Goal: Register for event/course

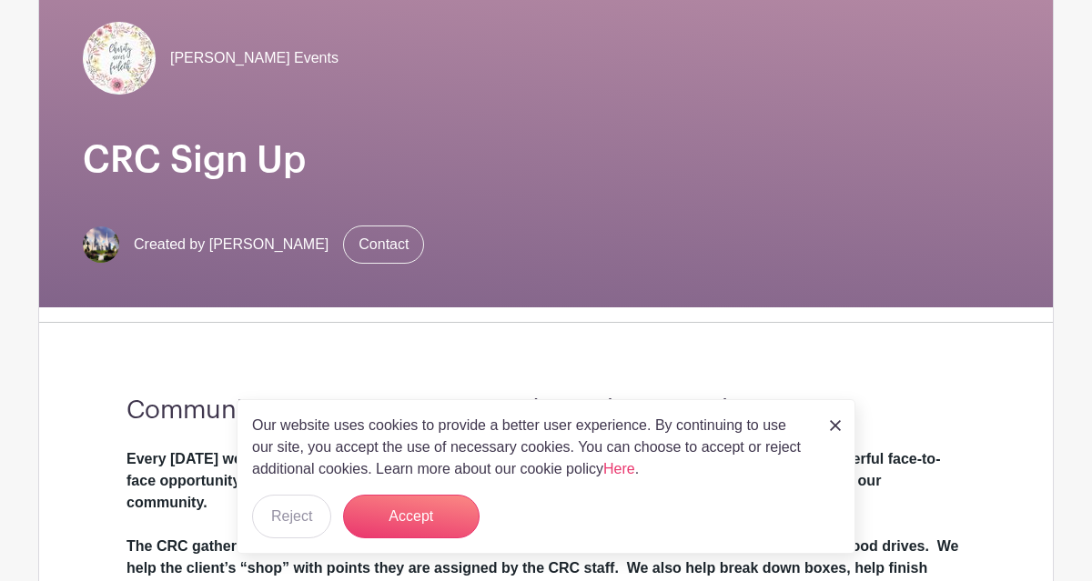
scroll to position [424, 0]
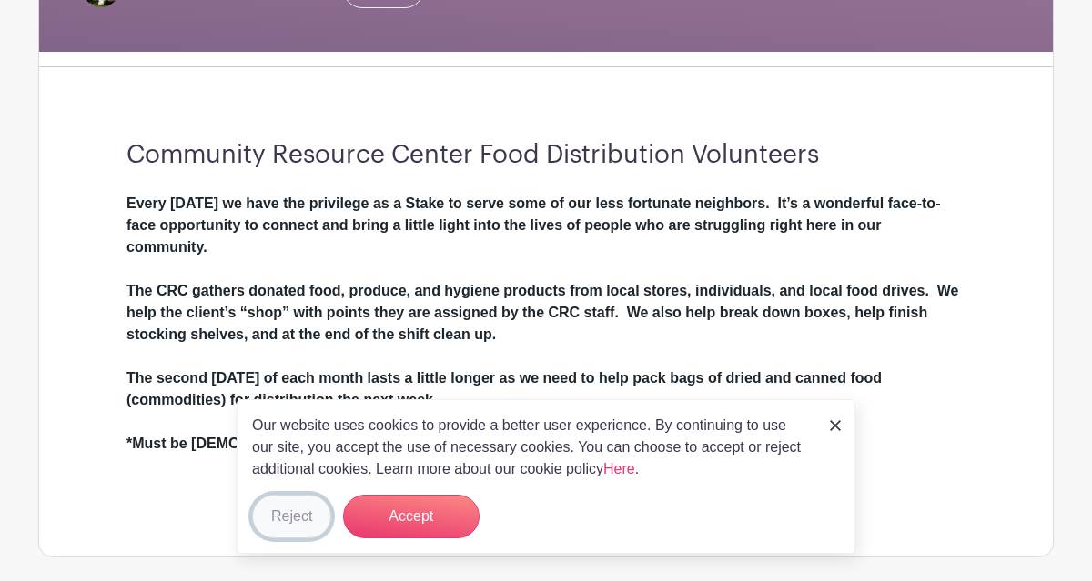
click at [284, 519] on button "Reject" at bounding box center [291, 517] width 79 height 44
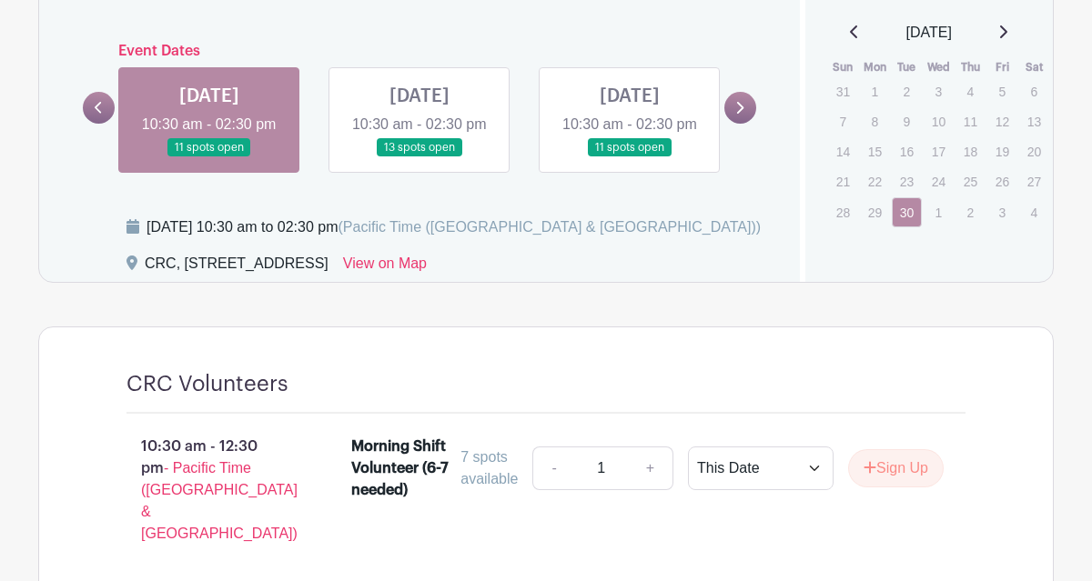
scroll to position [1076, 0]
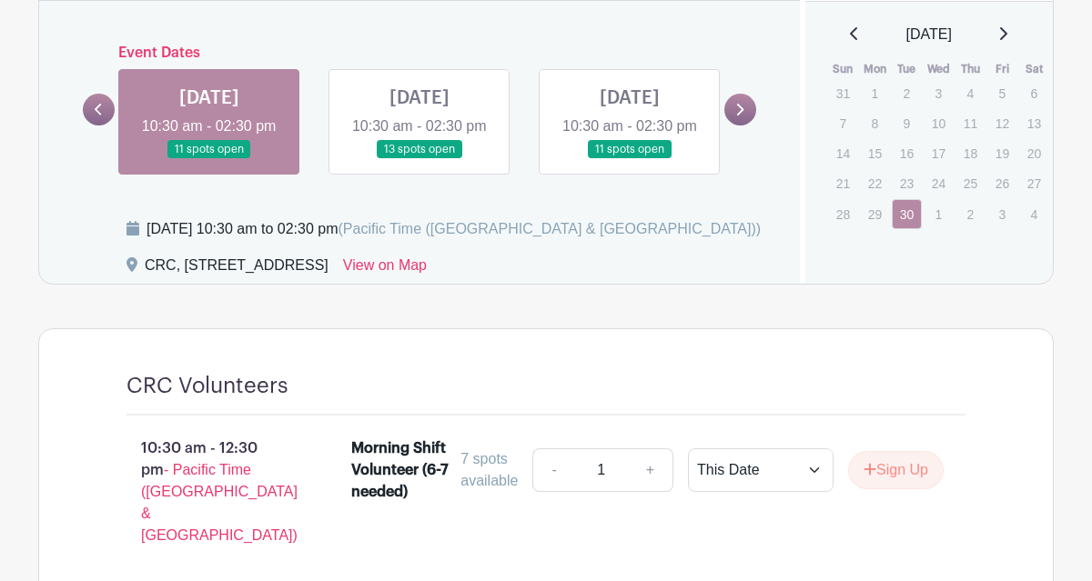
click at [419, 159] on link at bounding box center [419, 159] width 0 height 0
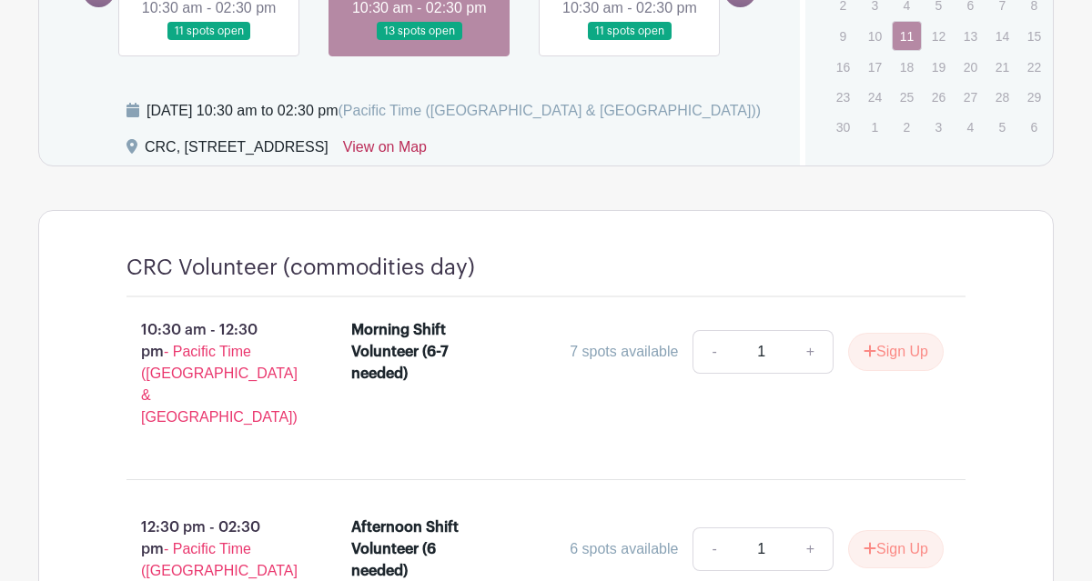
scroll to position [1380, 0]
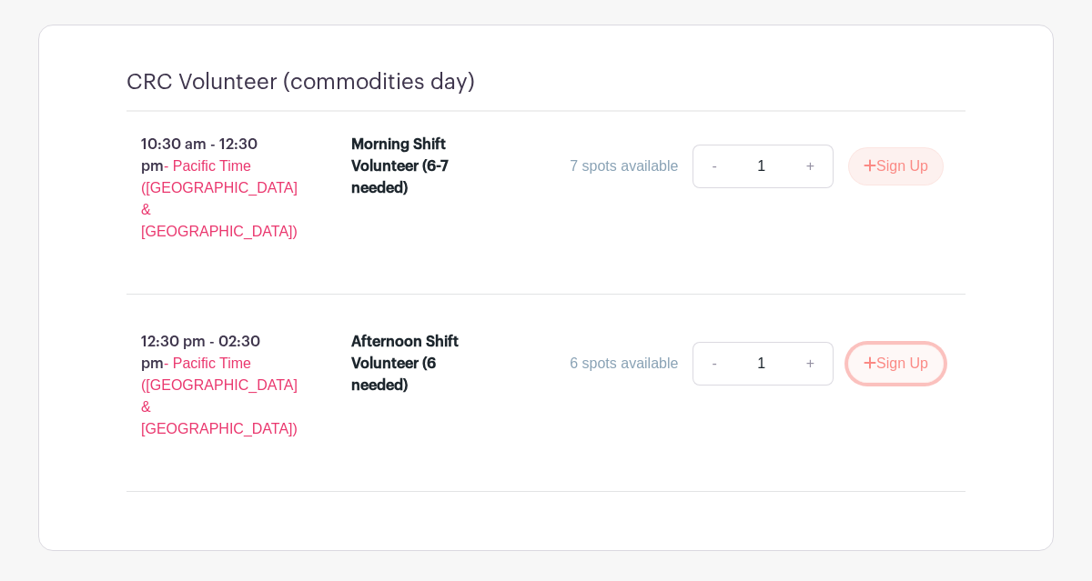
click at [889, 353] on button "Sign Up" at bounding box center [896, 364] width 96 height 38
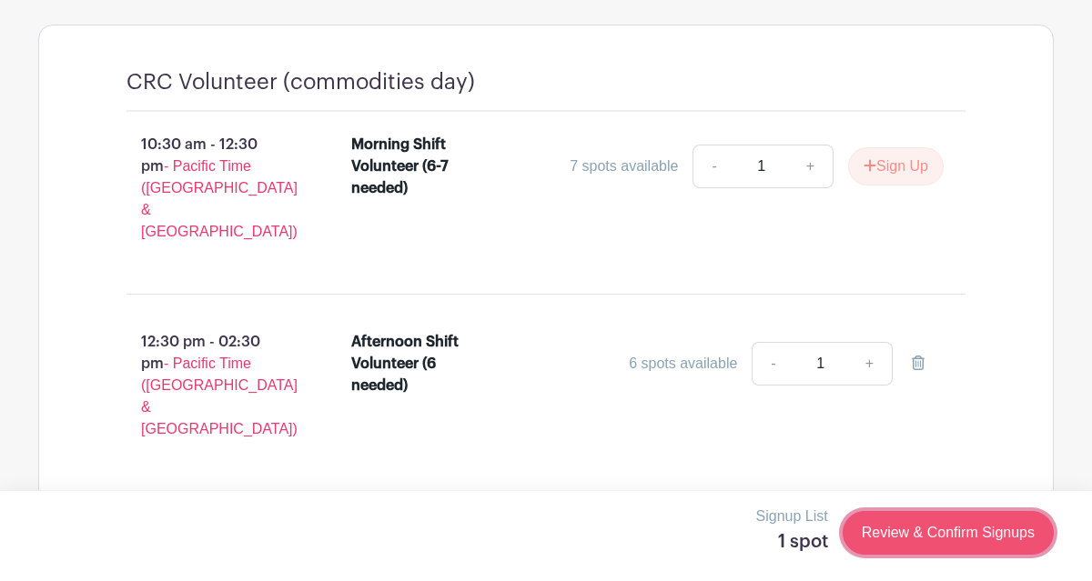
click at [905, 530] on link "Review & Confirm Signups" at bounding box center [948, 533] width 211 height 44
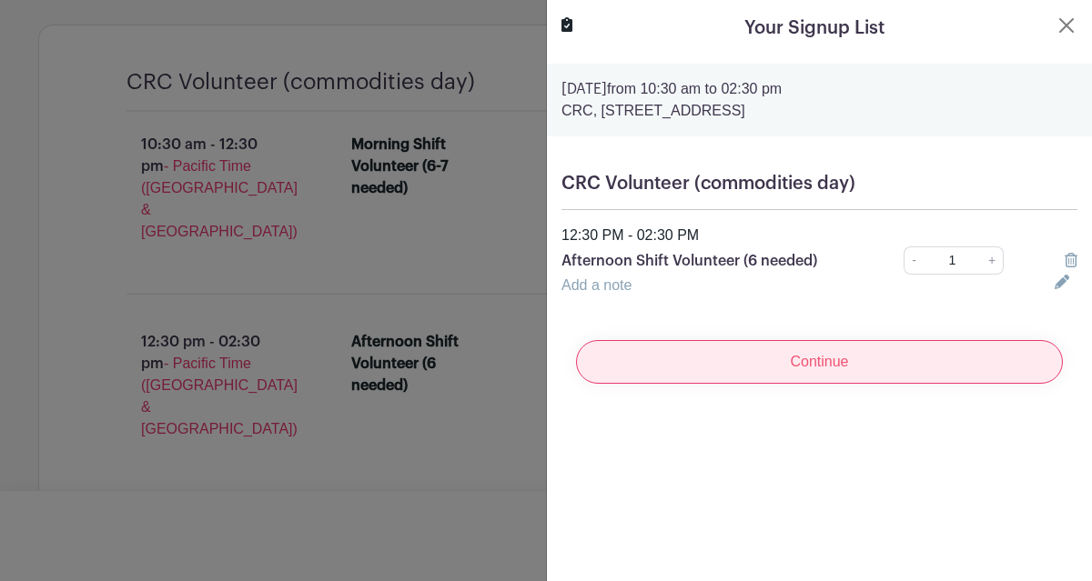
click at [813, 364] on input "Continue" at bounding box center [819, 362] width 487 height 44
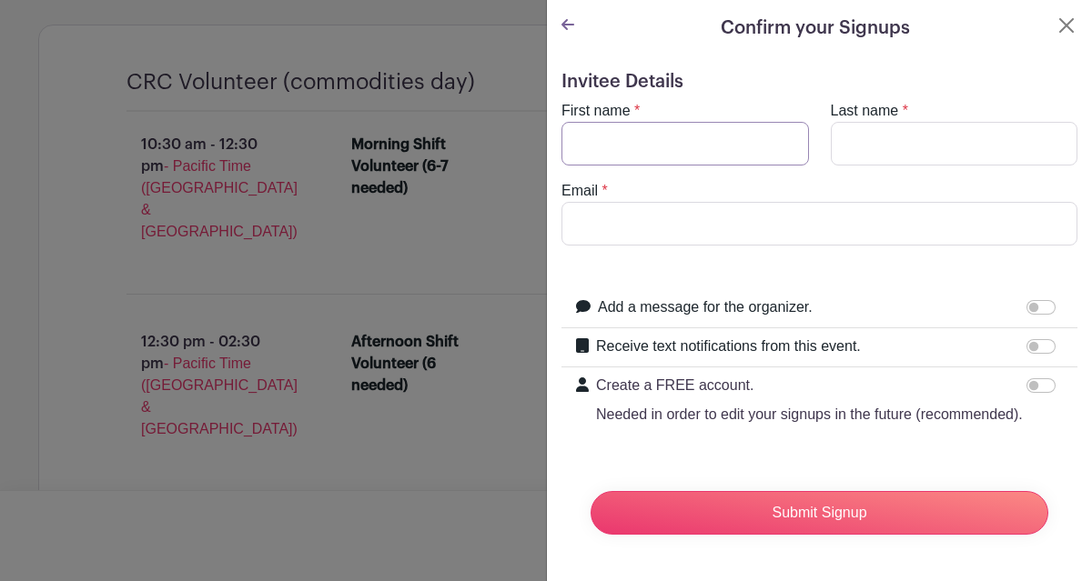
click at [641, 140] on input "First name" at bounding box center [684, 144] width 247 height 44
type input "Cassie"
type input "Nelson"
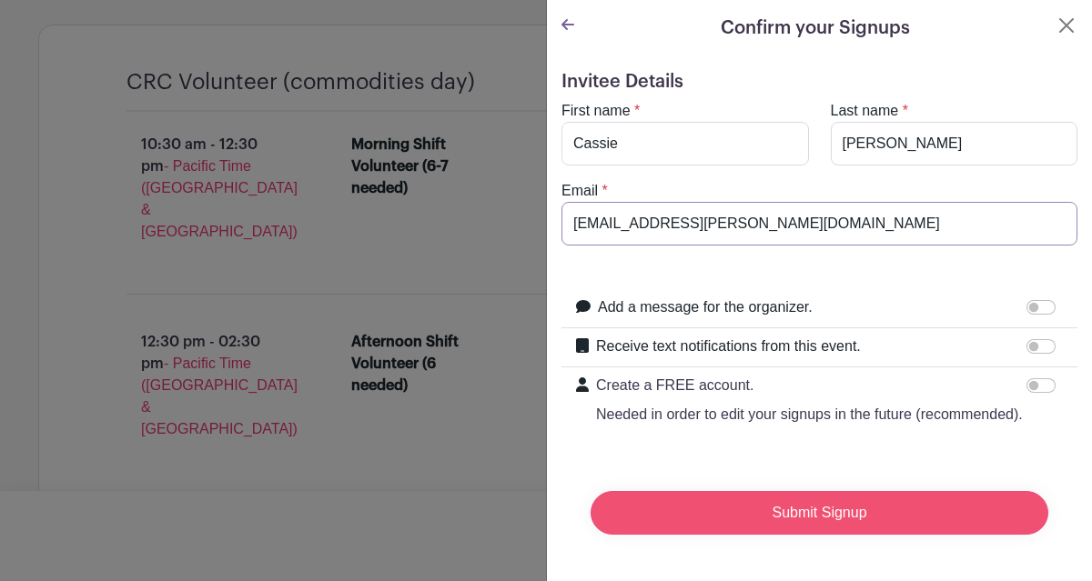
type input "cassie.nelson@att.net"
click at [738, 520] on input "Submit Signup" at bounding box center [820, 513] width 458 height 44
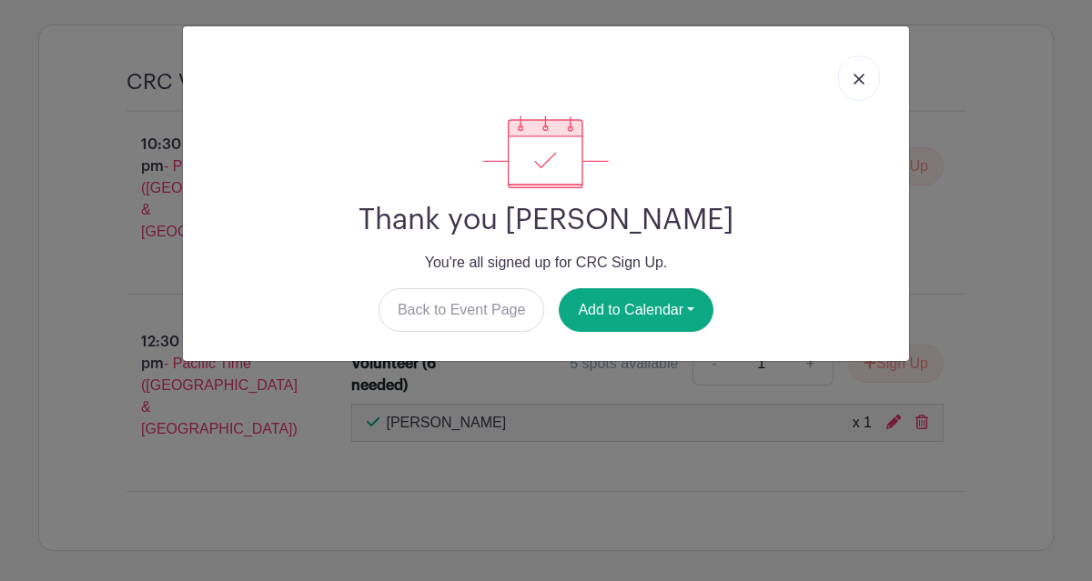
click at [856, 79] on img at bounding box center [859, 79] width 11 height 11
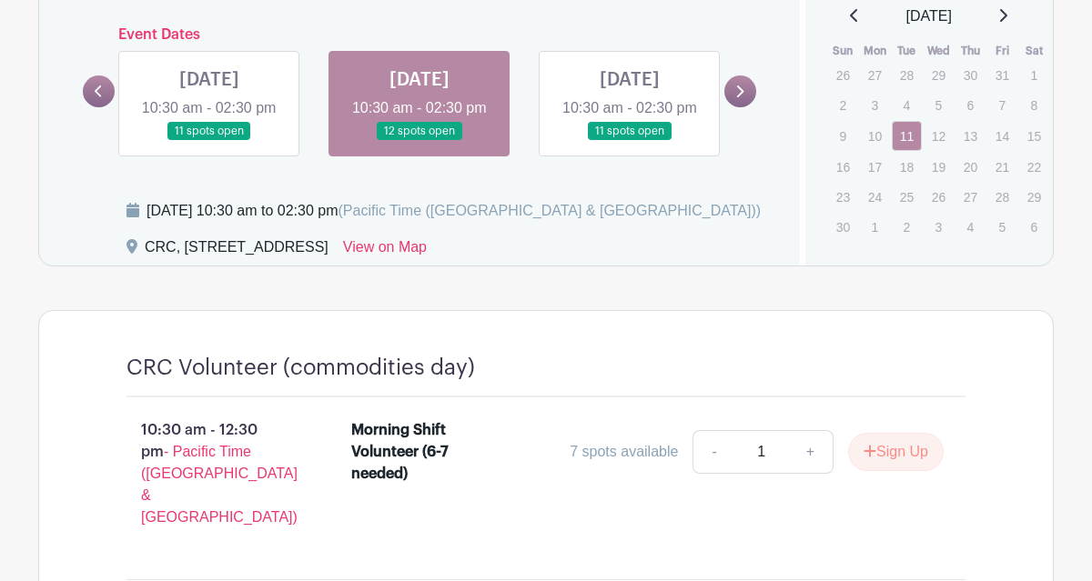
scroll to position [1093, 0]
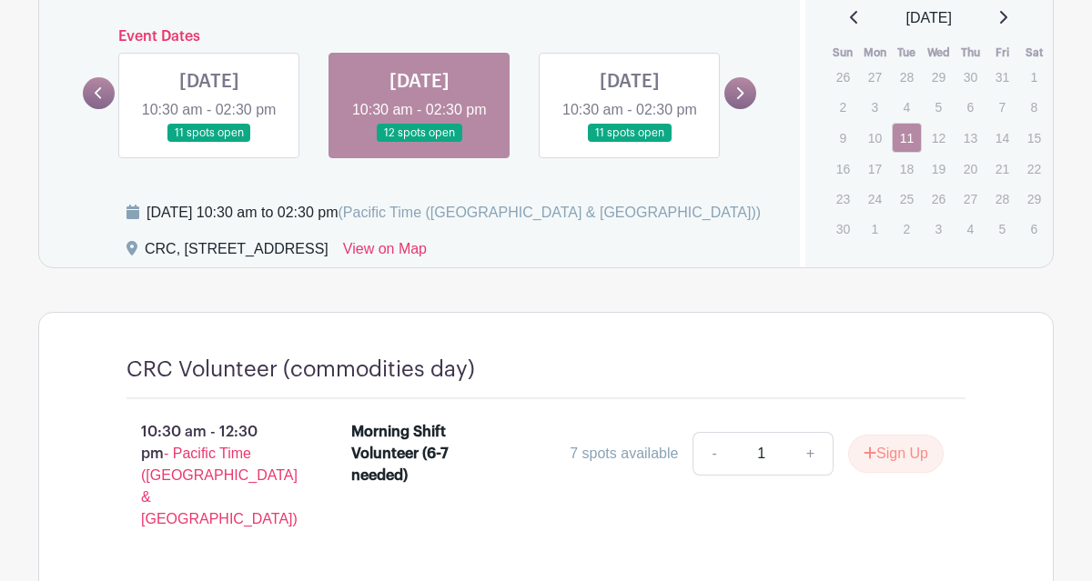
click at [737, 100] on icon at bounding box center [739, 93] width 8 height 14
click at [738, 100] on icon at bounding box center [739, 93] width 8 height 14
click at [1007, 20] on icon at bounding box center [1003, 17] width 7 height 13
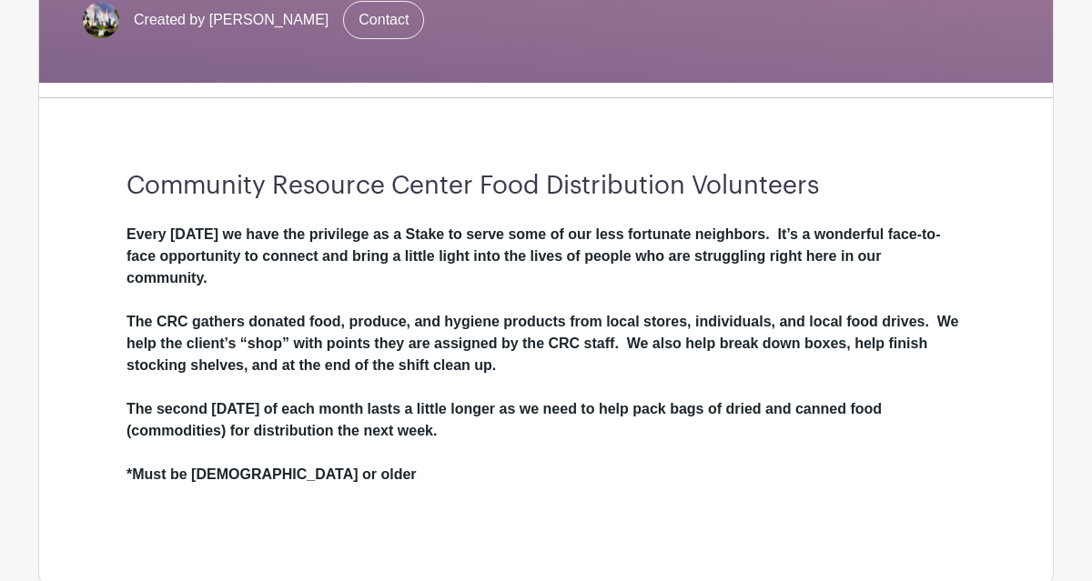
scroll to position [383, 0]
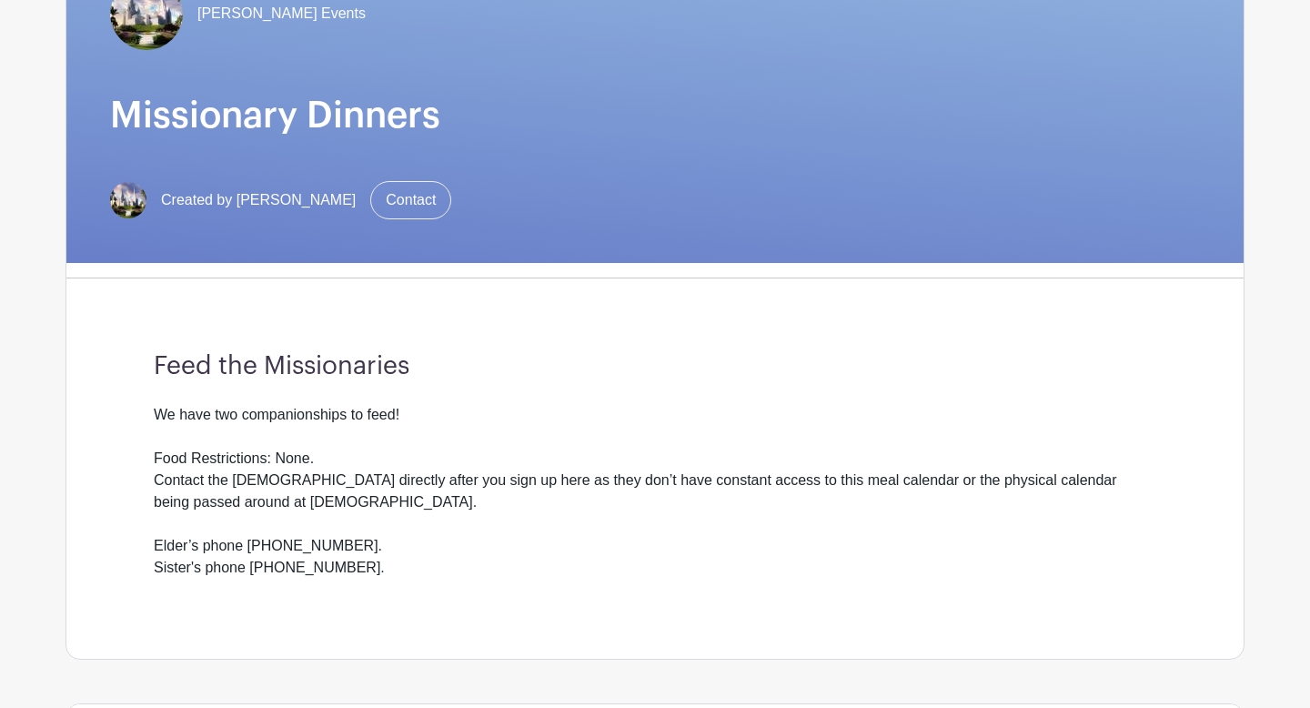
scroll to position [264, 0]
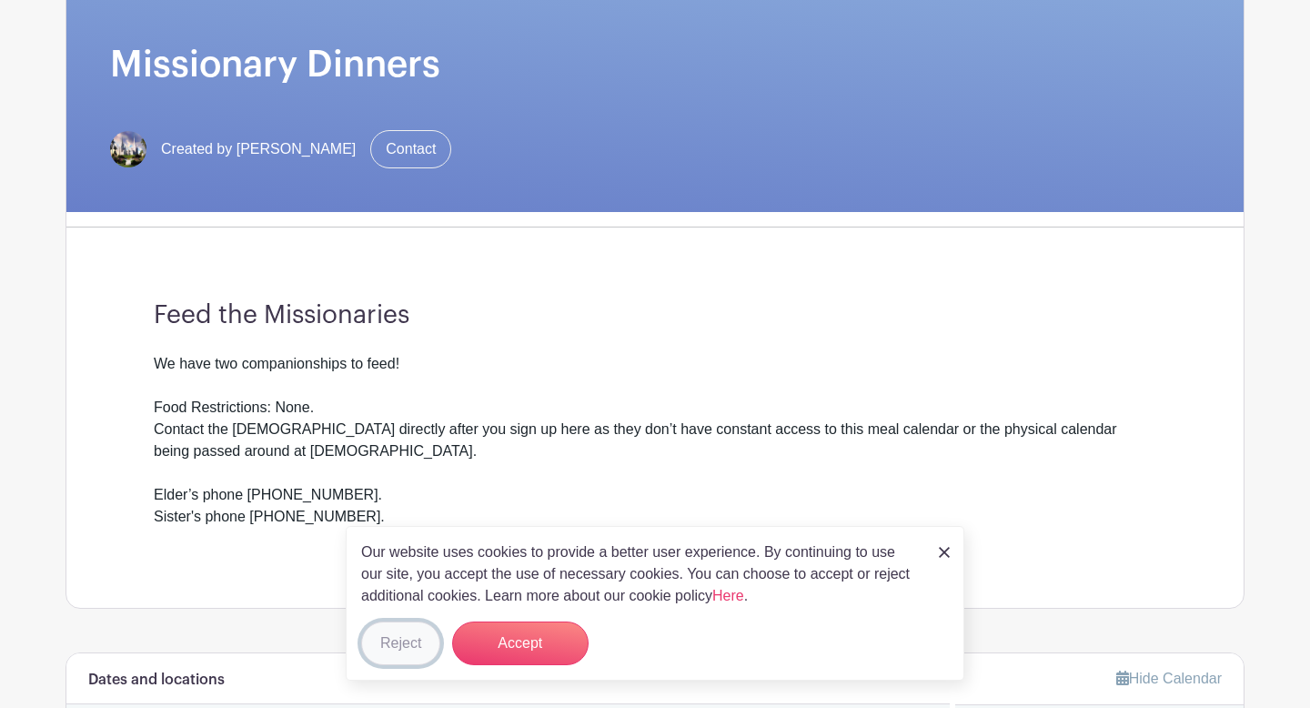
click at [400, 657] on button "Reject" at bounding box center [400, 643] width 79 height 44
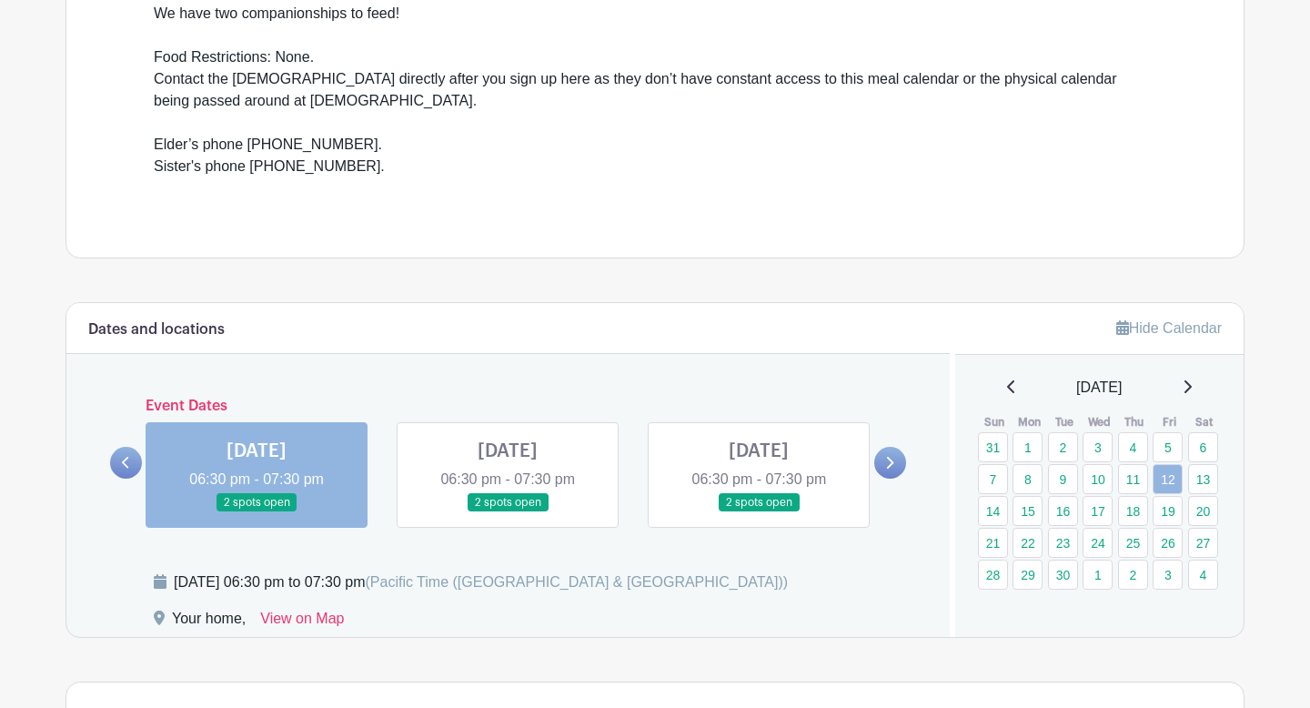
scroll to position [615, 0]
click at [1025, 544] on link "22" at bounding box center [1028, 542] width 30 height 30
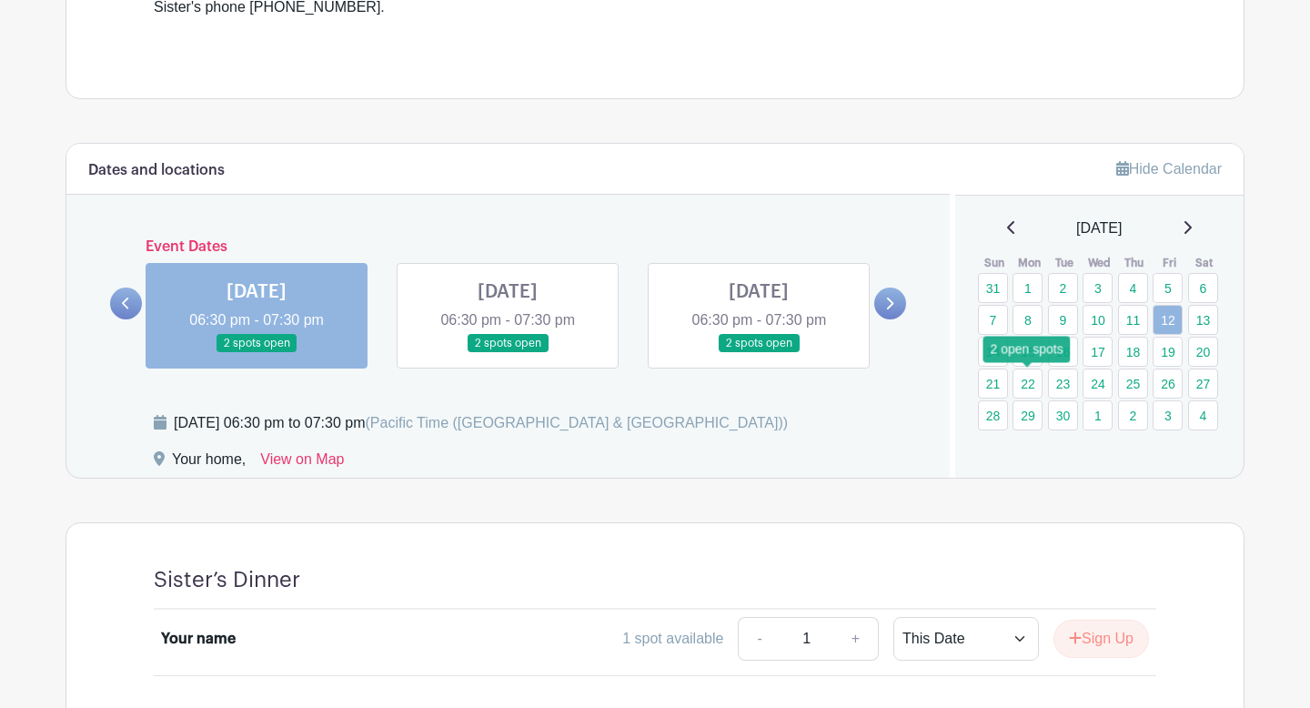
scroll to position [771, 0]
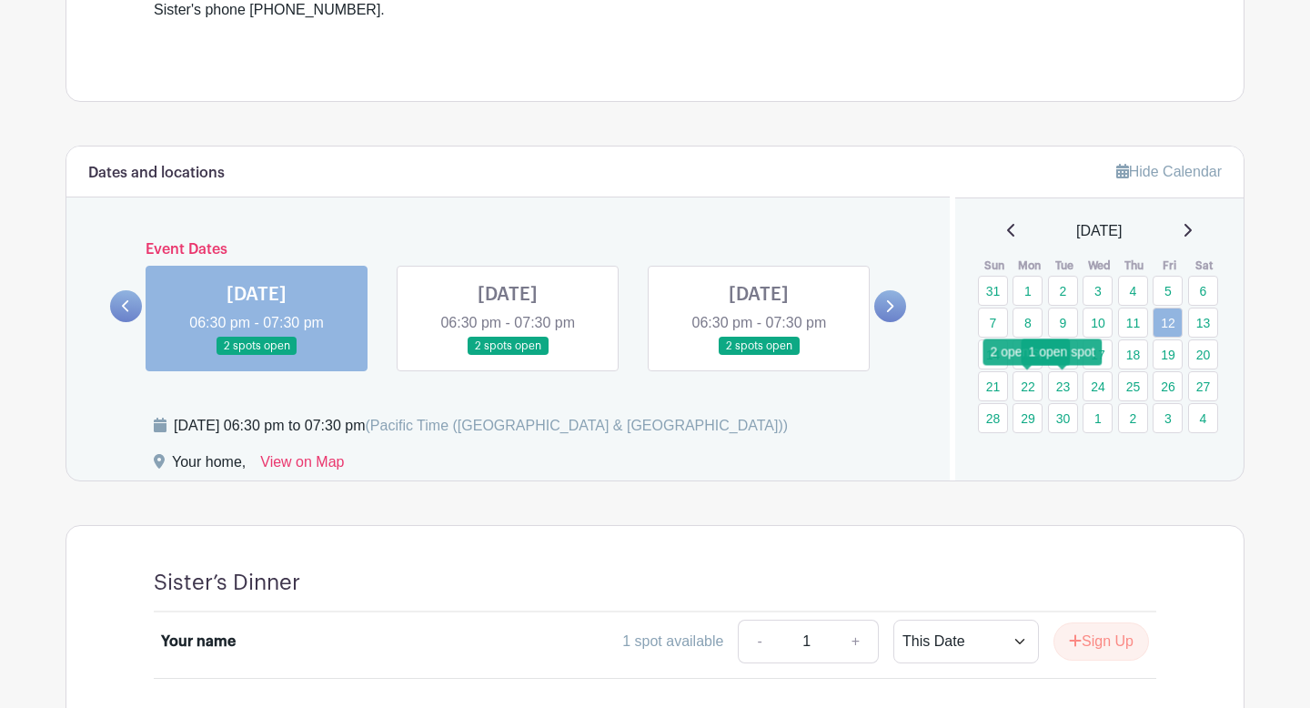
click at [1061, 383] on link "23" at bounding box center [1063, 386] width 30 height 30
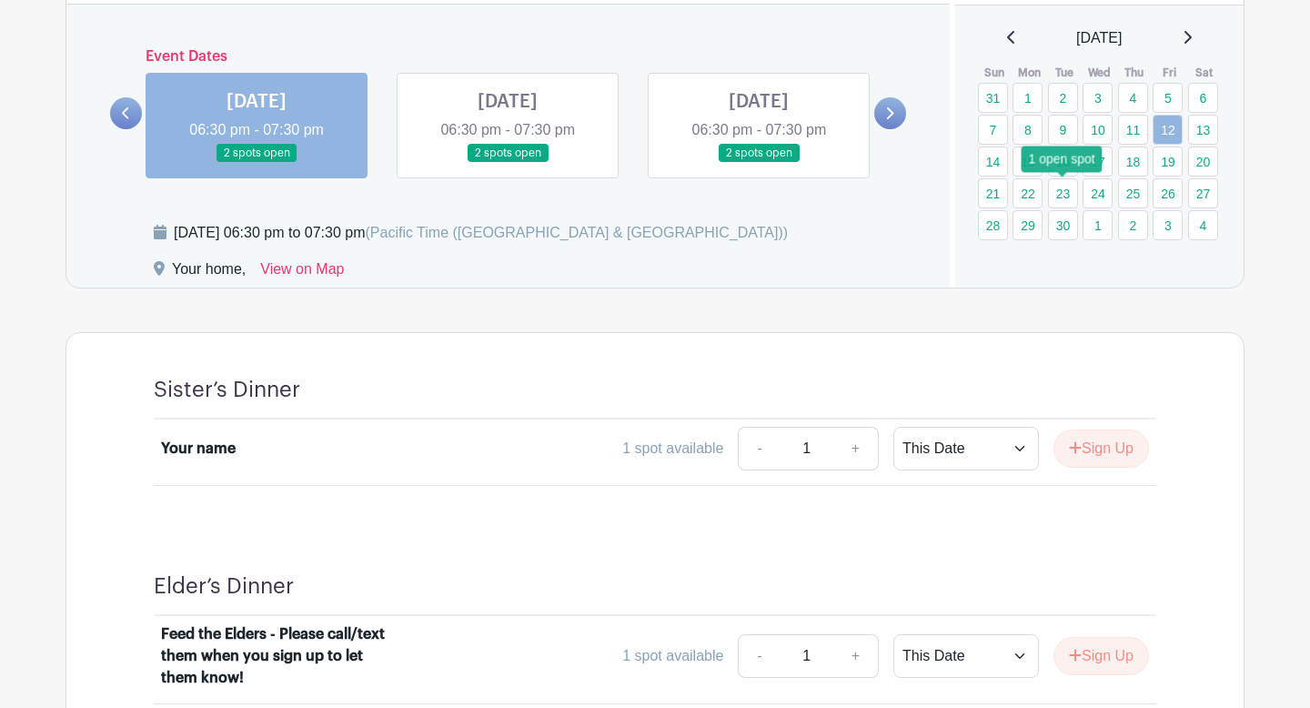
scroll to position [963, 0]
click at [1066, 195] on link "23" at bounding box center [1063, 194] width 30 height 30
click at [1101, 190] on link "24" at bounding box center [1098, 194] width 30 height 30
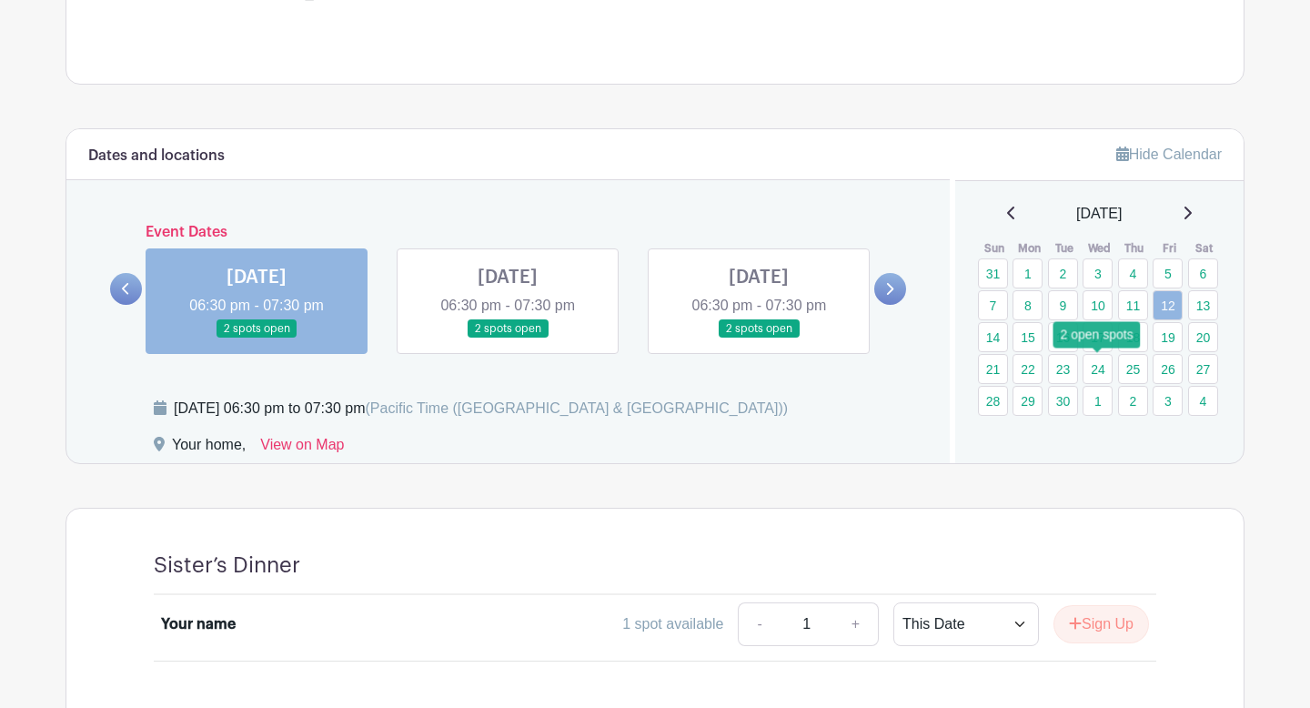
scroll to position [812, 0]
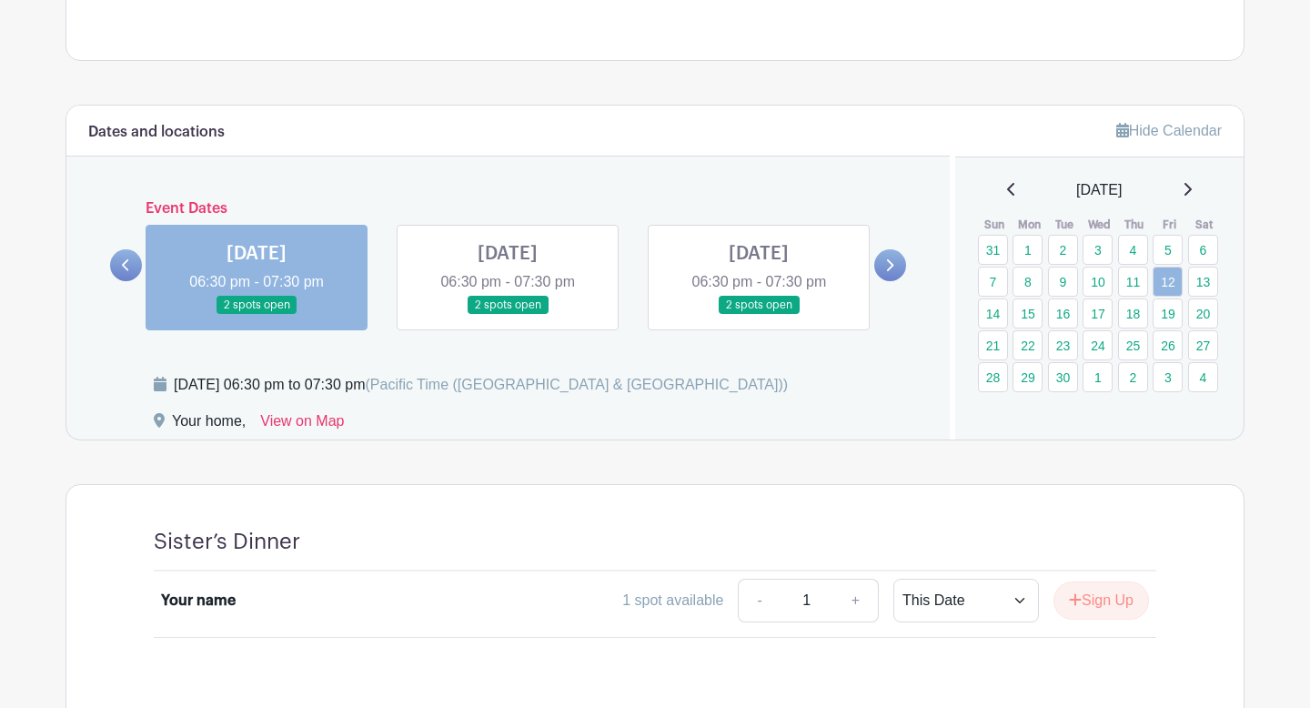
click at [892, 272] on link at bounding box center [890, 265] width 32 height 32
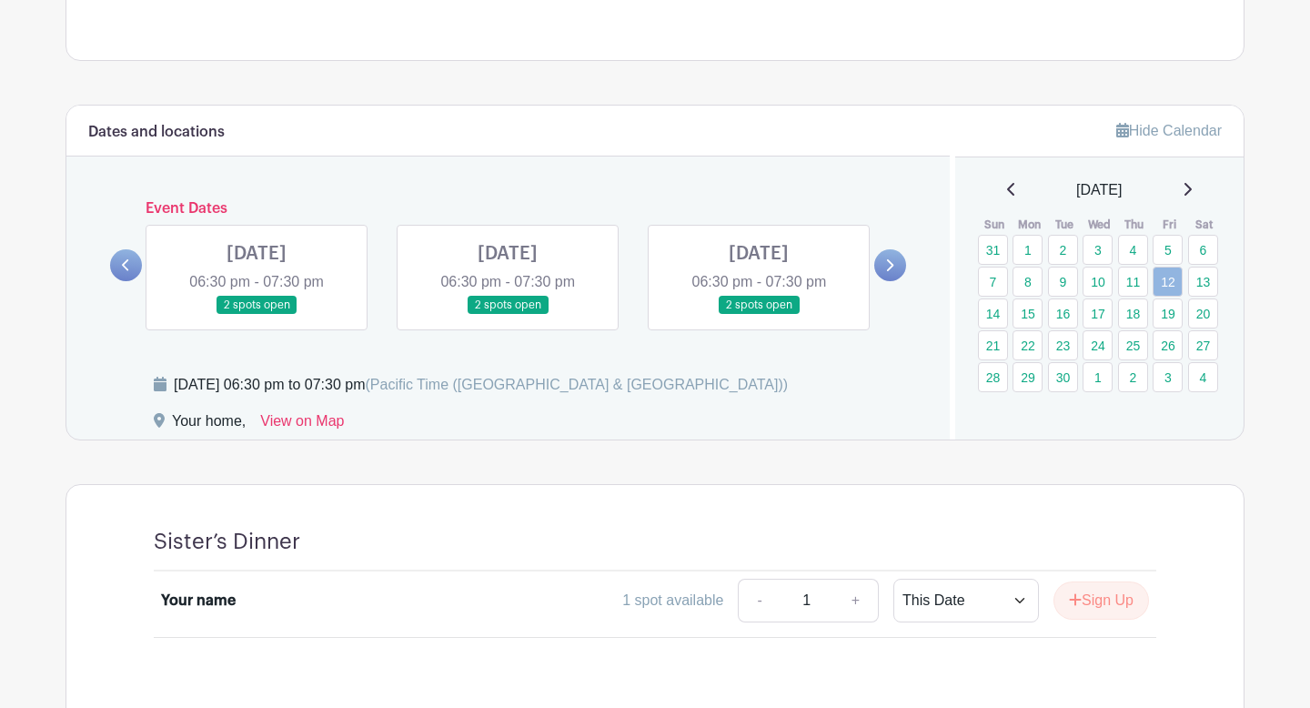
click at [892, 272] on link at bounding box center [890, 265] width 32 height 32
click at [893, 272] on link at bounding box center [890, 265] width 32 height 32
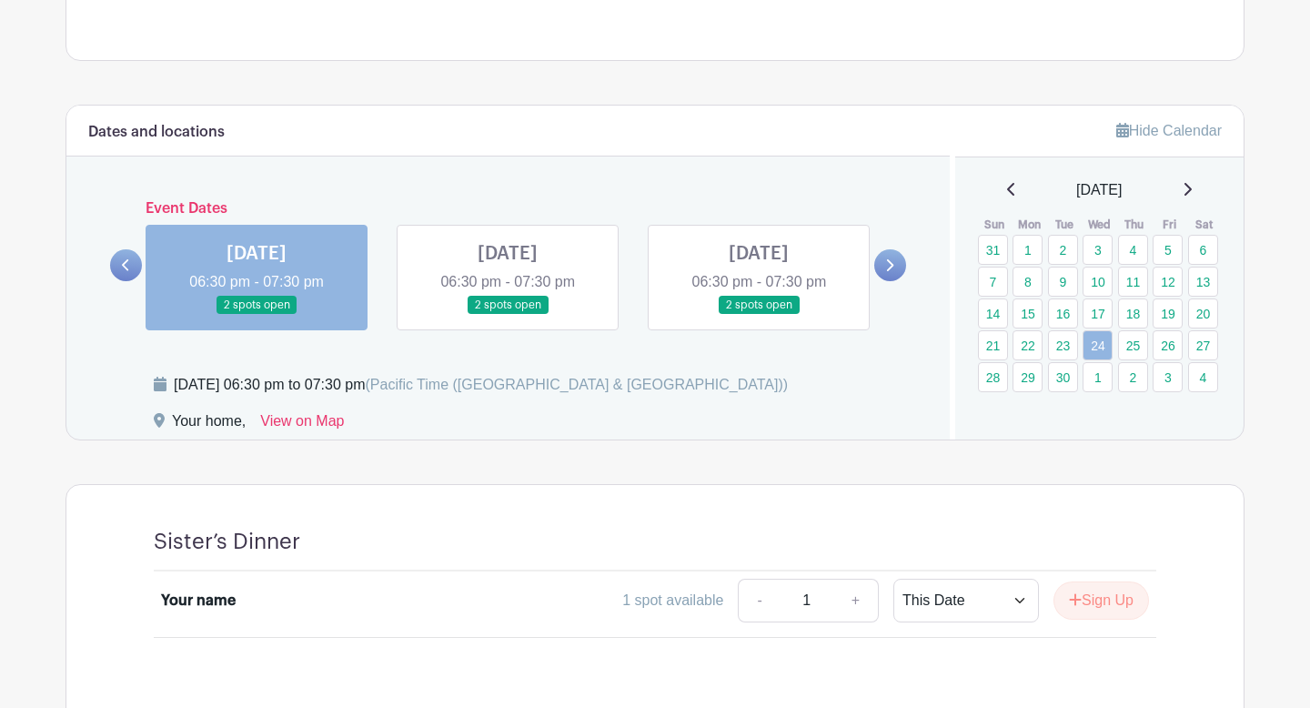
click at [123, 266] on icon at bounding box center [125, 265] width 7 height 12
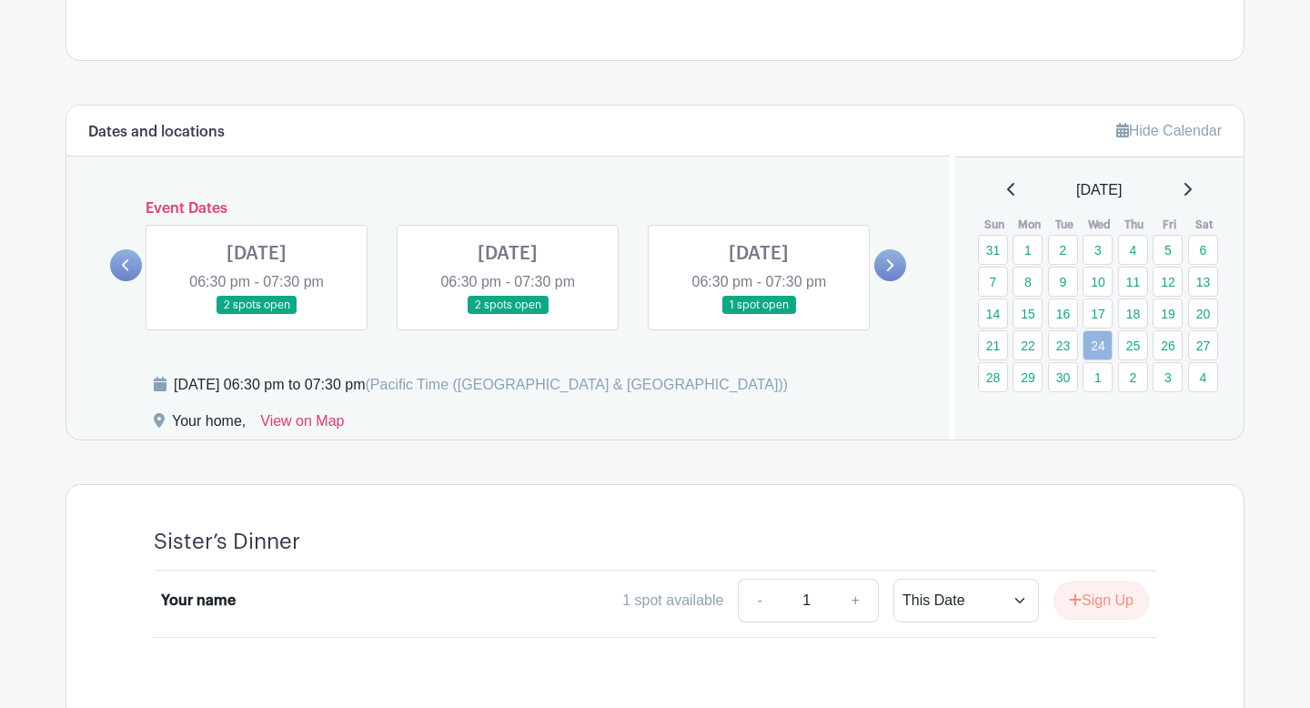
click at [257, 315] on link at bounding box center [257, 315] width 0 height 0
click at [993, 346] on link "21" at bounding box center [993, 345] width 30 height 30
click at [257, 315] on link at bounding box center [257, 315] width 0 height 0
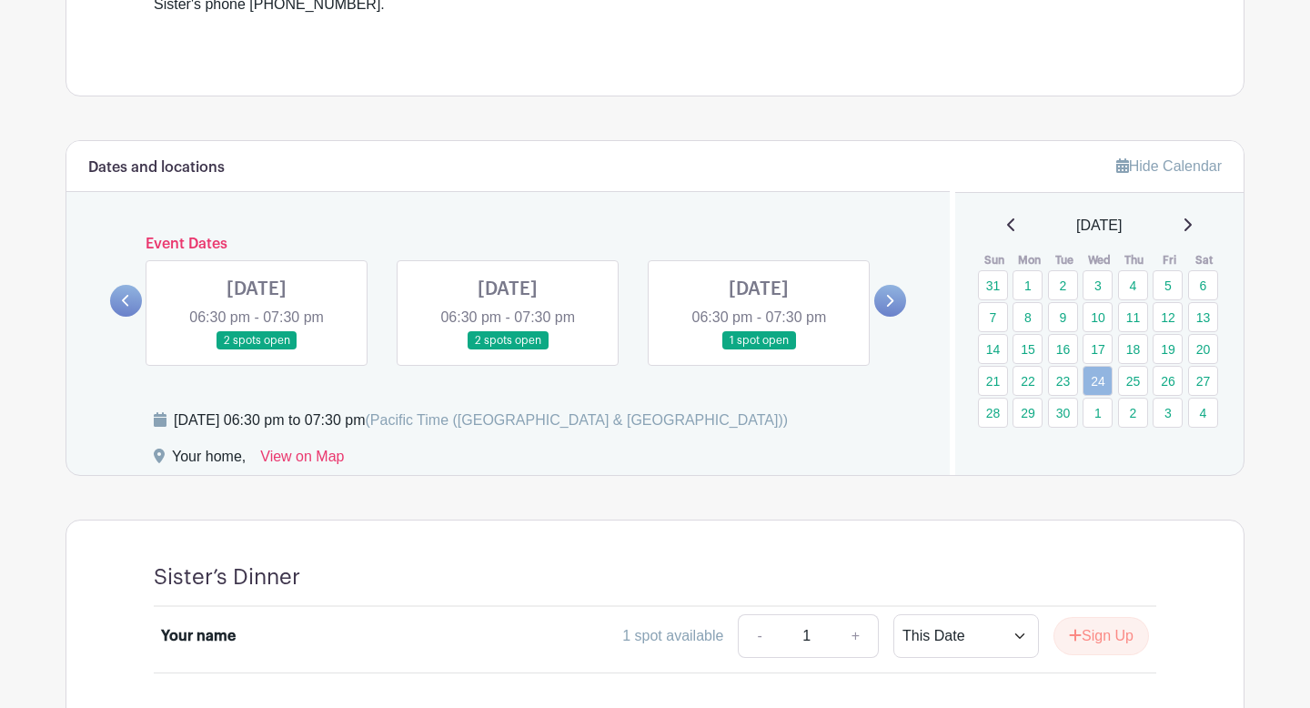
scroll to position [774, 0]
click at [257, 352] on link at bounding box center [257, 352] width 0 height 0
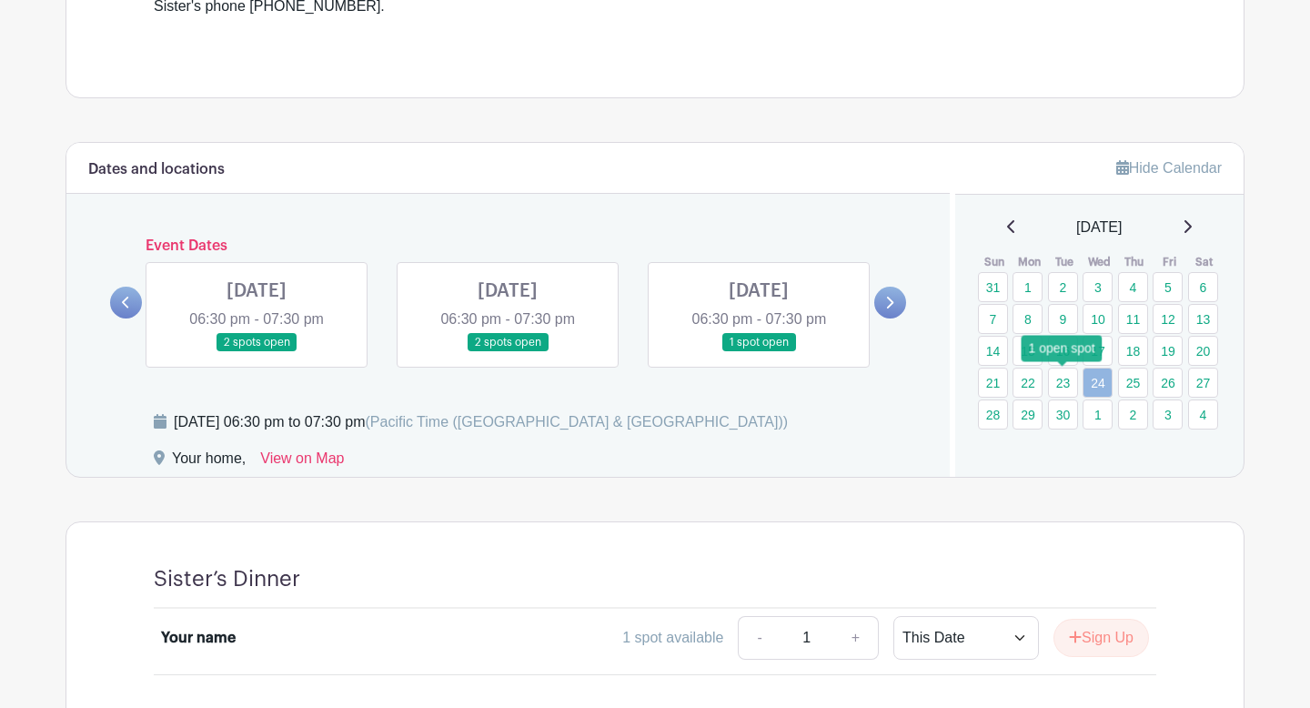
click at [1070, 382] on link "23" at bounding box center [1063, 383] width 30 height 30
click at [1068, 382] on link "23" at bounding box center [1063, 383] width 30 height 30
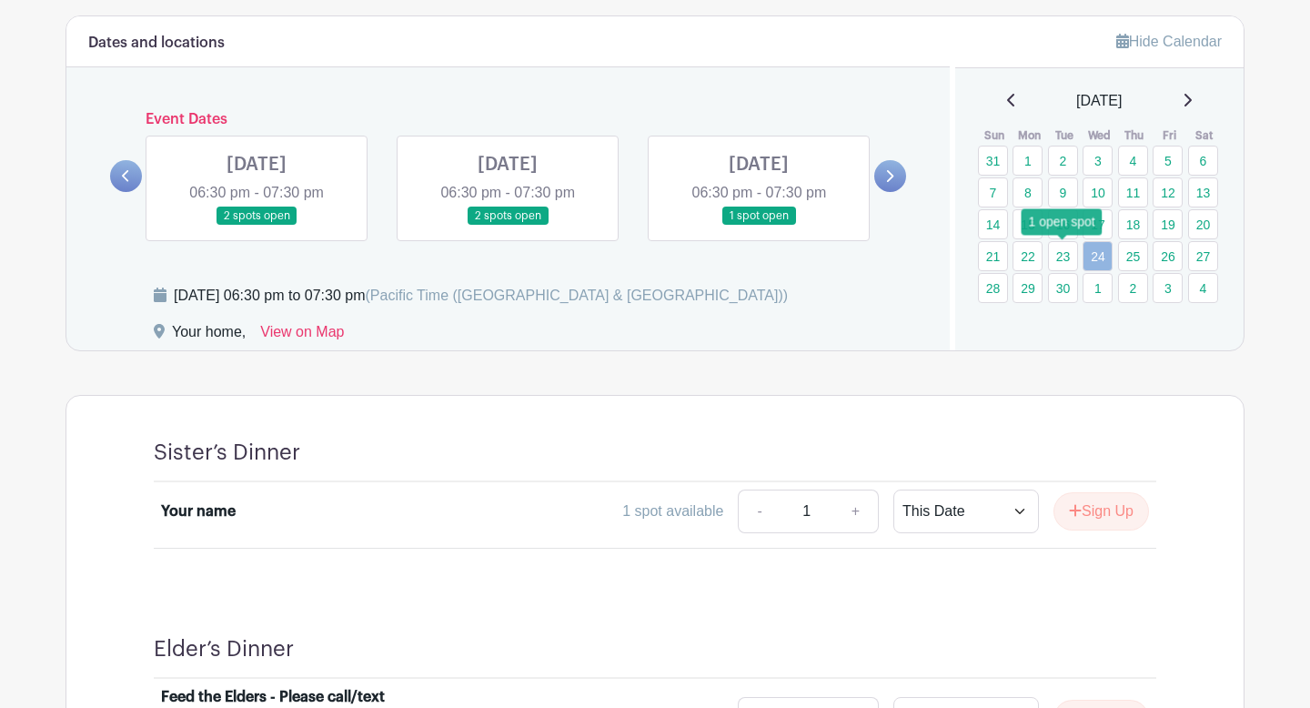
scroll to position [903, 0]
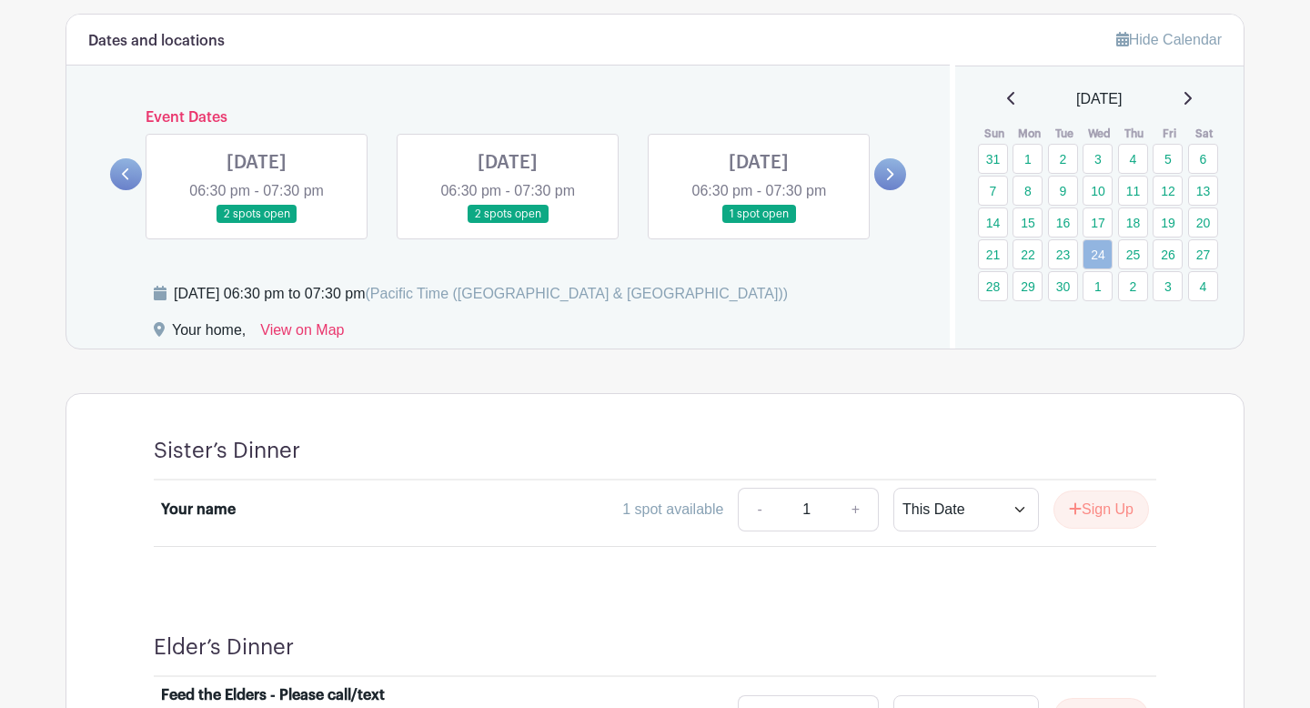
click at [257, 224] on link at bounding box center [257, 224] width 0 height 0
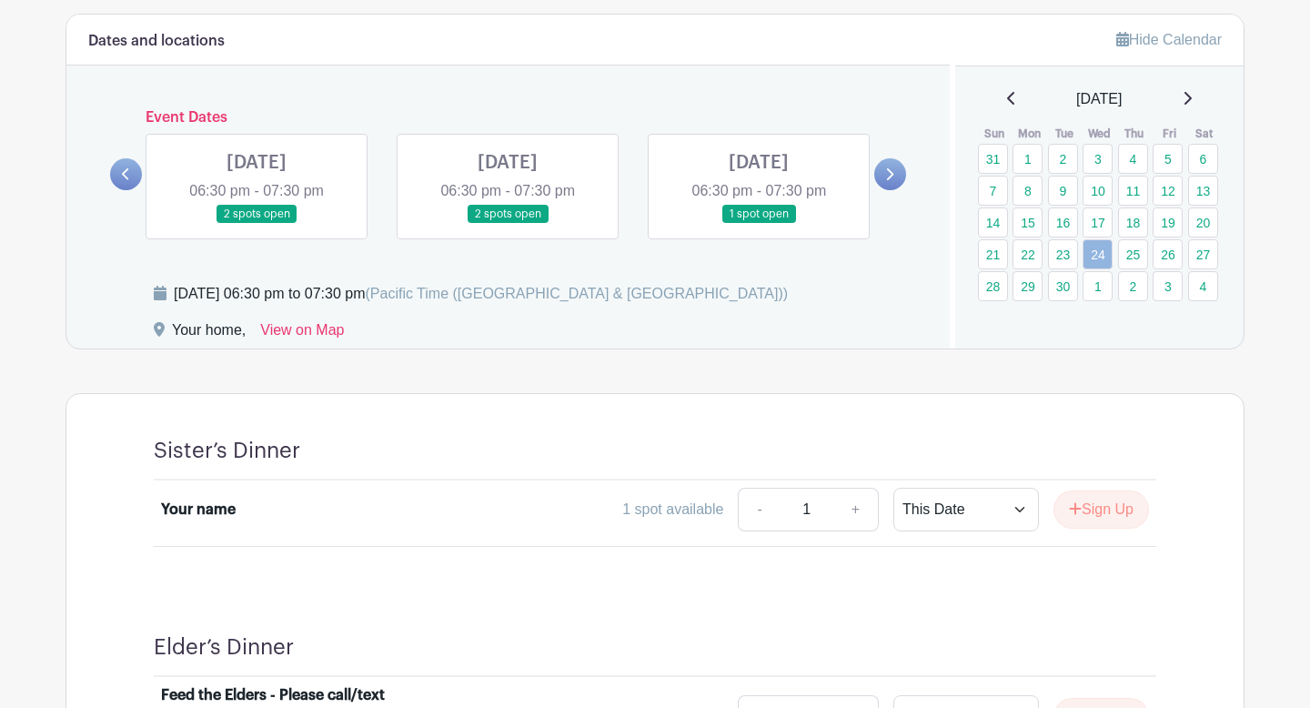
click at [257, 224] on link at bounding box center [257, 224] width 0 height 0
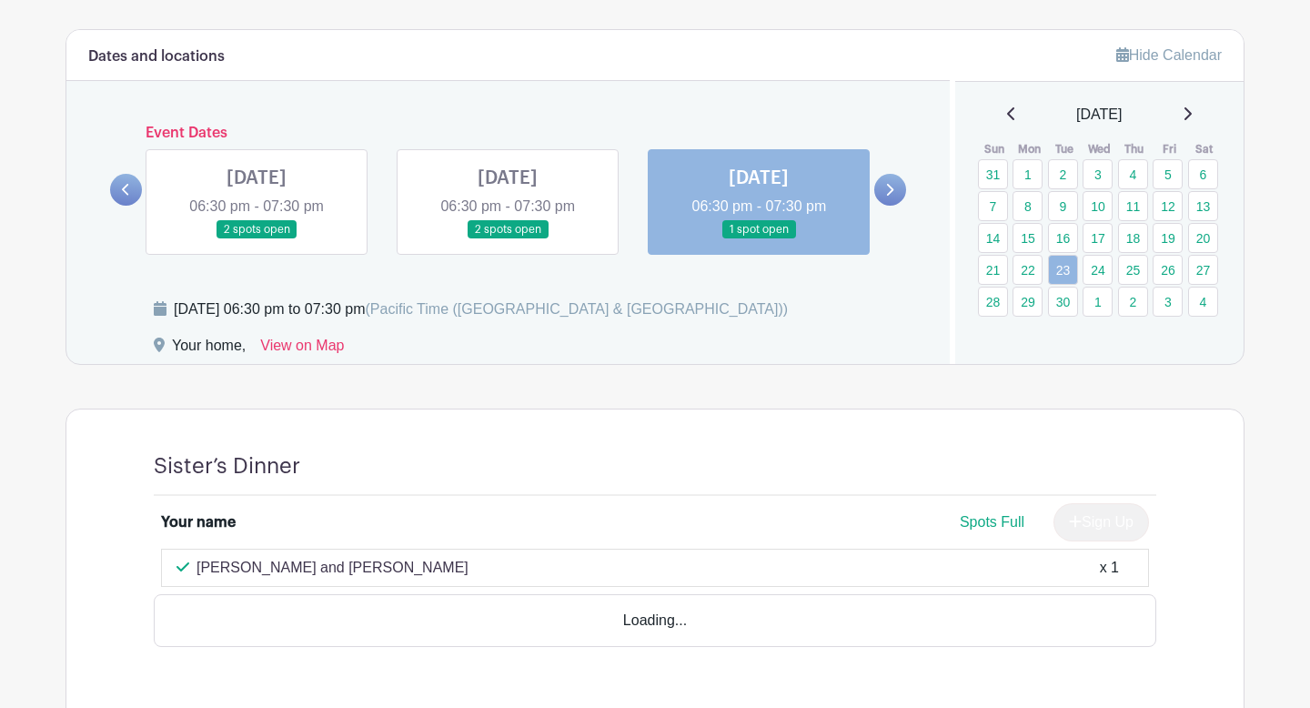
scroll to position [884, 0]
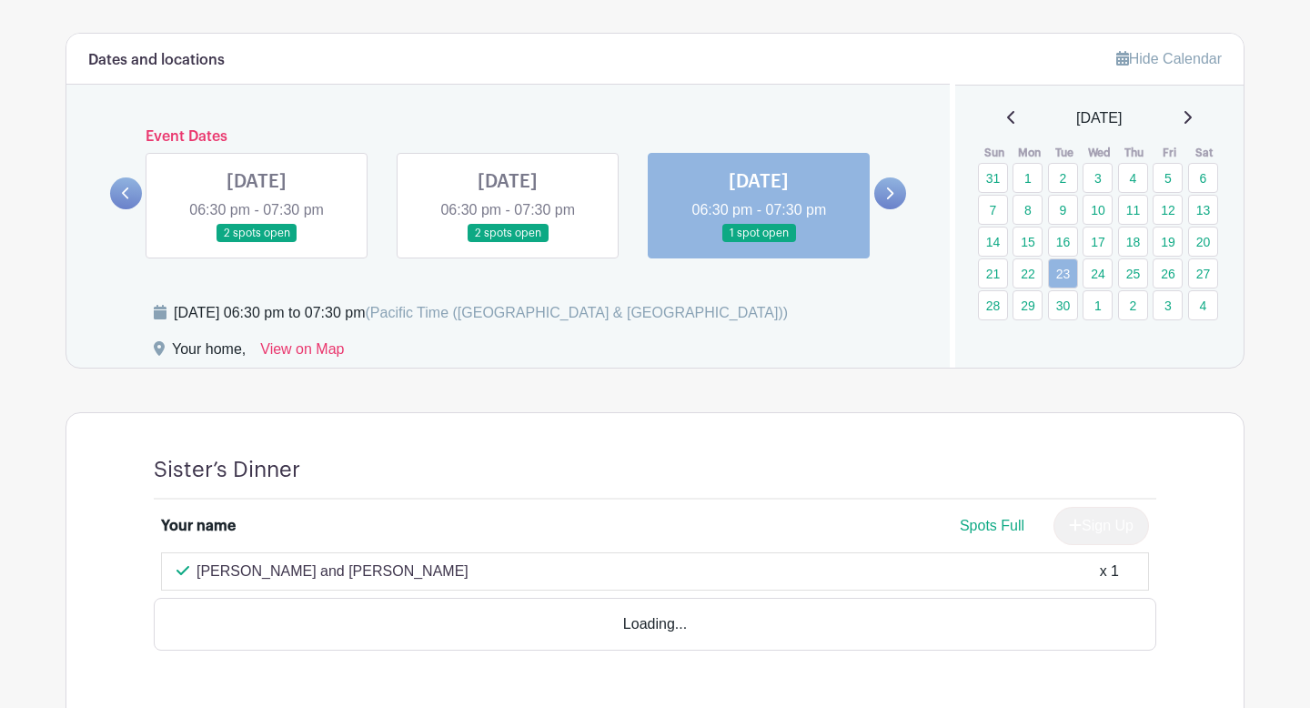
click at [257, 243] on link at bounding box center [257, 243] width 0 height 0
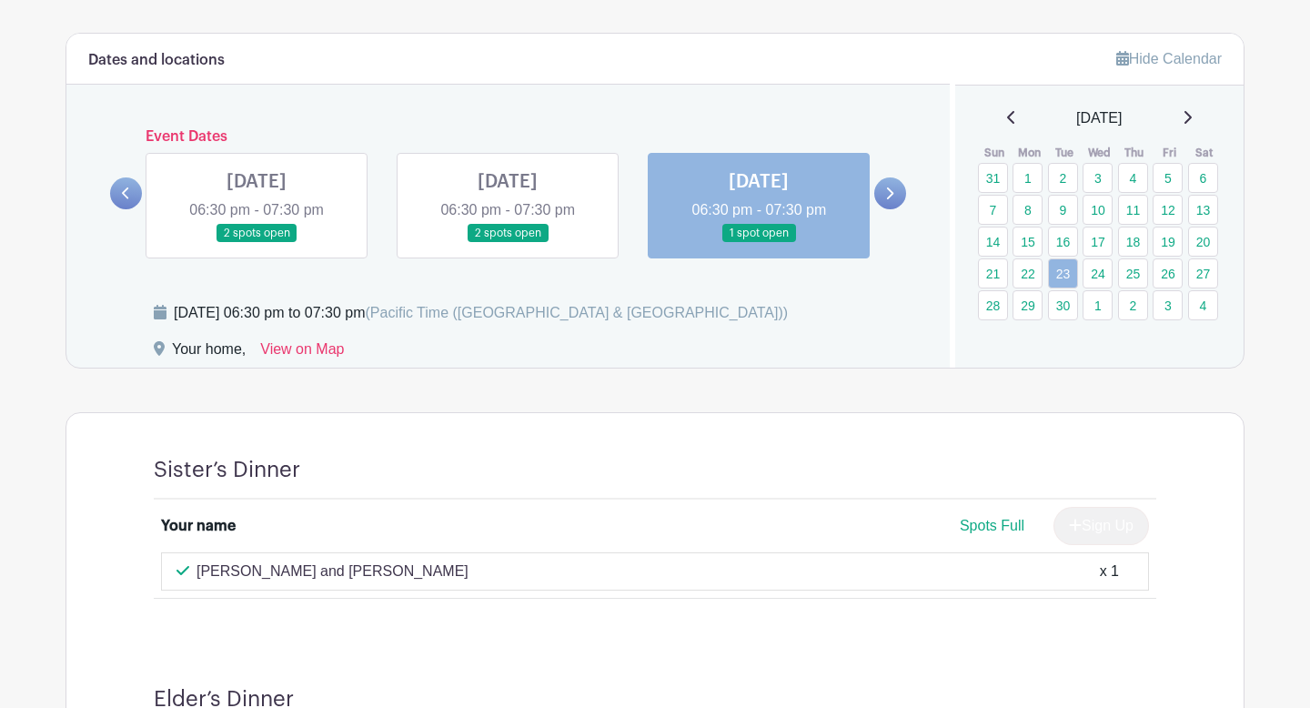
click at [257, 243] on link at bounding box center [257, 243] width 0 height 0
